Goal: Transaction & Acquisition: Purchase product/service

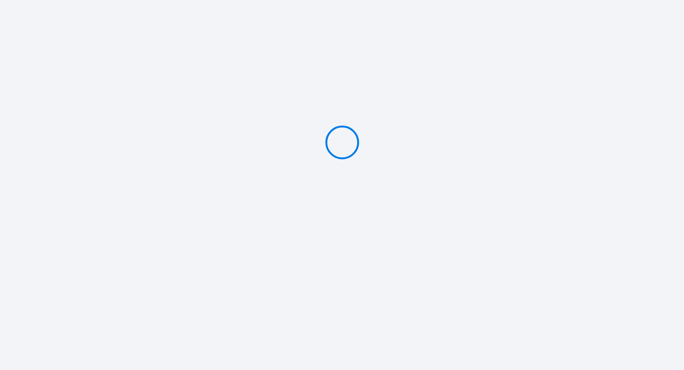
type input "PAY 110 €"
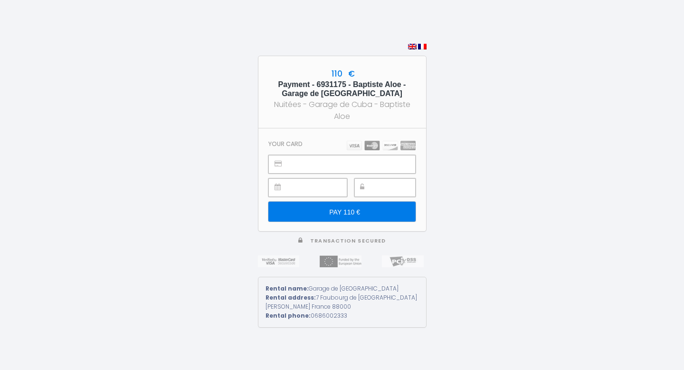
click at [383, 207] on input "PAY 110 €" at bounding box center [341, 211] width 147 height 20
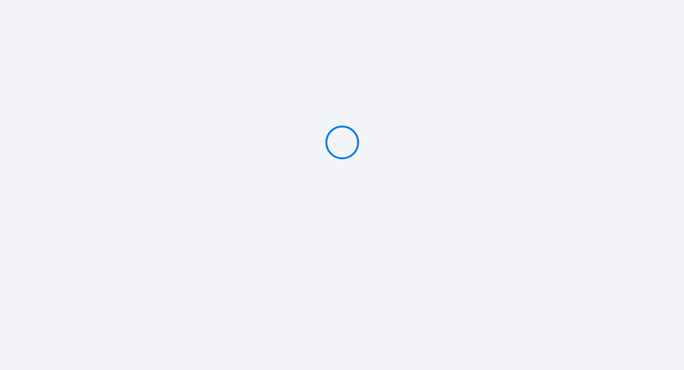
type input "PAY 110 €"
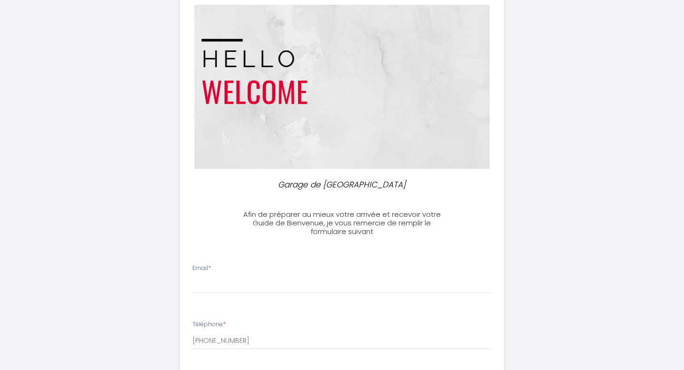
scroll to position [76, 0]
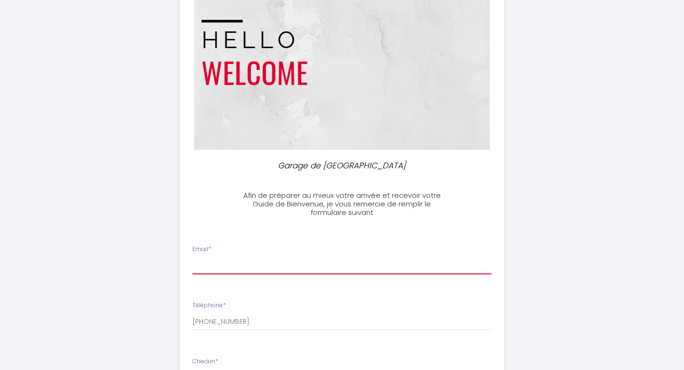
click at [259, 264] on input "Email *" at bounding box center [342, 265] width 300 height 17
type input "baptistealoe2@gmail.com"
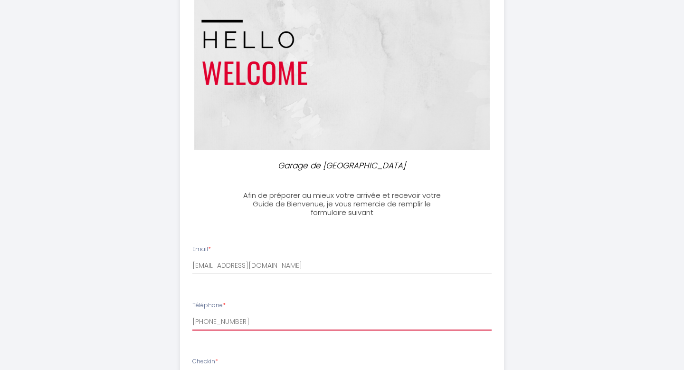
click at [258, 322] on input "[PHONE_NUMBER]" at bounding box center [342, 321] width 300 height 17
click at [496, 181] on div "Garage de Cuba Afin de préparer au mieux votre arrivée et recevoir votre Guide …" at bounding box center [342, 320] width 324 height 744
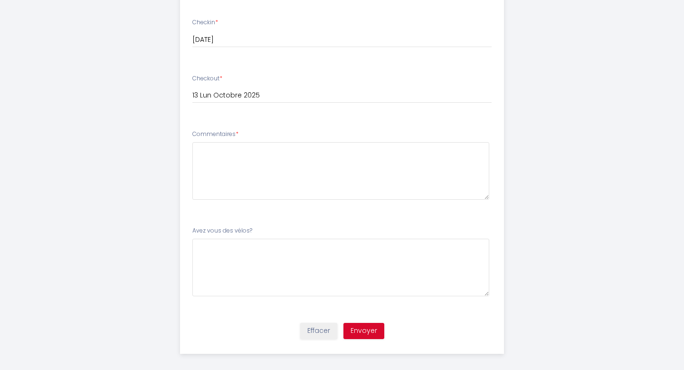
scroll to position [422, 0]
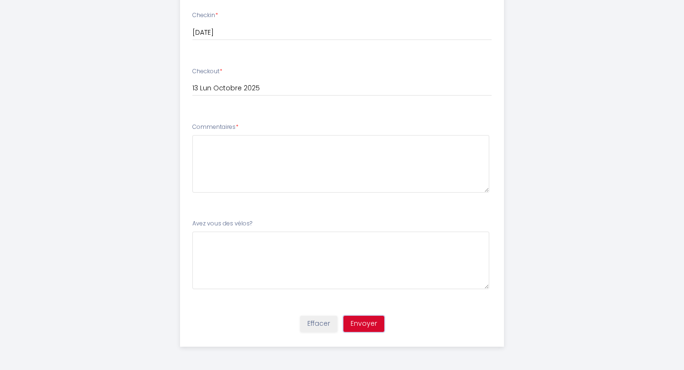
click at [366, 327] on button "Envoyer" at bounding box center [363, 323] width 41 height 16
click at [254, 158] on textarea at bounding box center [340, 163] width 297 height 57
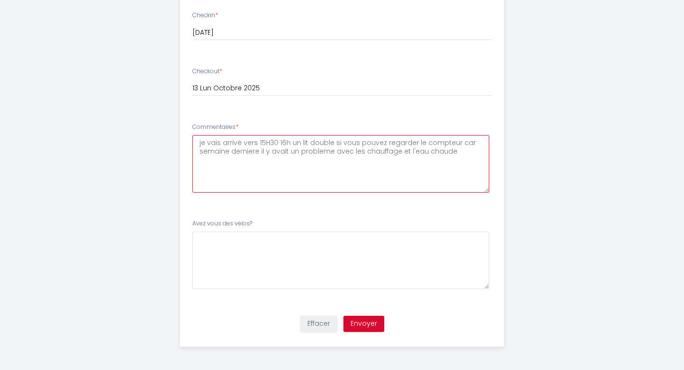
type textarea "je vais arrivé vers 15H30 16h un lit double si vous pouvez regarder le compteur…"
click at [362, 325] on button "Envoyer" at bounding box center [363, 323] width 41 height 16
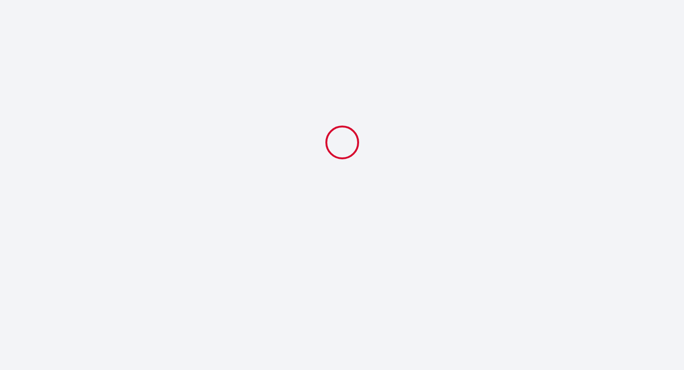
scroll to position [0, 0]
